Goal: Task Accomplishment & Management: Manage account settings

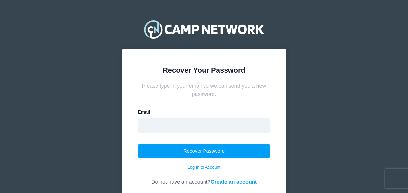
click at [178, 130] on input "email" at bounding box center [204, 125] width 133 height 15
type input "[EMAIL_ADDRESS][DOMAIN_NAME]"
click at [152, 121] on input "email" at bounding box center [204, 125] width 133 height 15
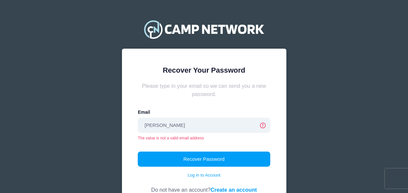
type input "sarahdou@comcast.net"
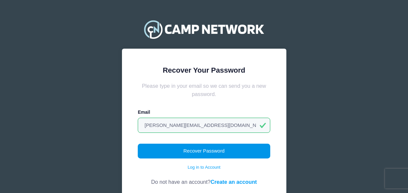
click at [212, 153] on button "Recover Password" at bounding box center [204, 151] width 133 height 15
